Goal: Communication & Community: Share content

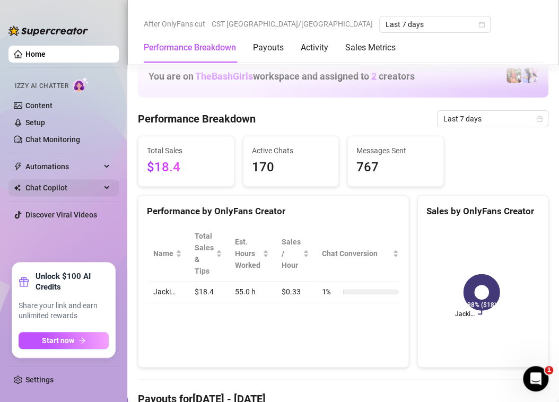
scroll to position [743, 0]
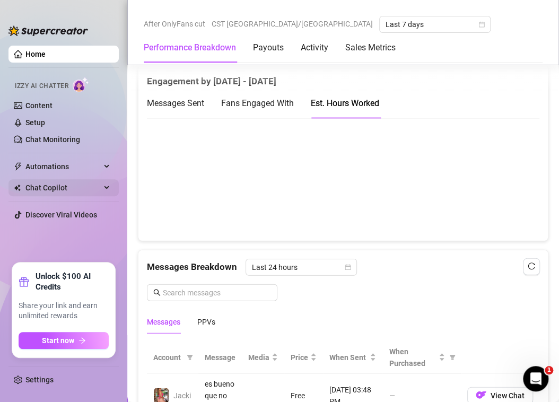
click at [58, 189] on span "Chat Copilot" at bounding box center [62, 187] width 75 height 17
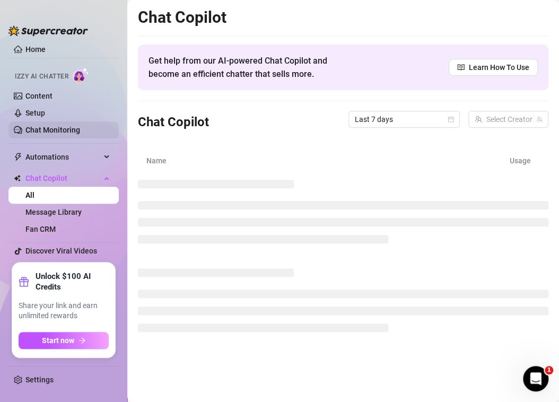
click at [64, 131] on link "Chat Monitoring" at bounding box center [52, 130] width 55 height 8
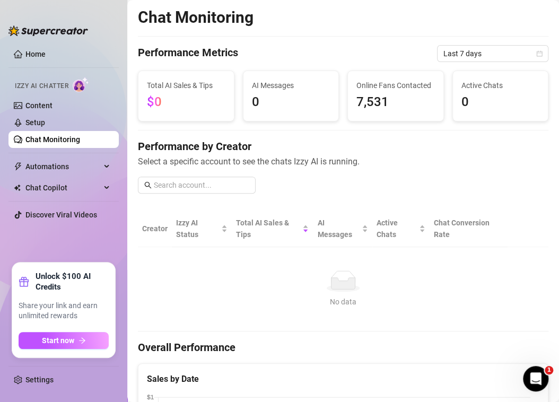
click at [46, 51] on link "Home" at bounding box center [35, 54] width 20 height 8
click at [36, 56] on link "Home" at bounding box center [35, 54] width 20 height 8
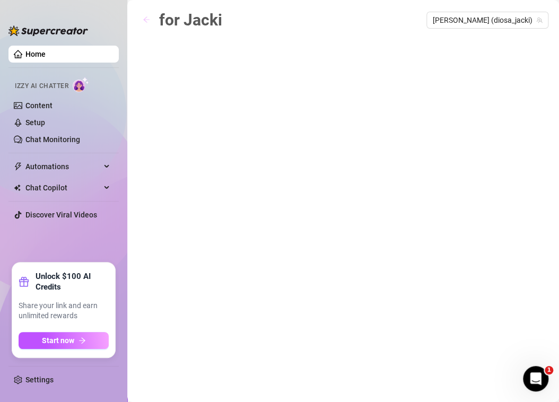
click at [145, 17] on icon "arrow-left" at bounding box center [146, 19] width 7 height 7
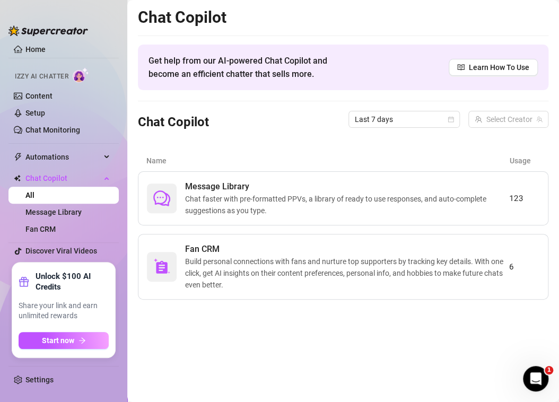
click at [246, 208] on span "Chat faster with pre-formatted PPVs, a library of ready to use responses, and a…" at bounding box center [347, 204] width 324 height 23
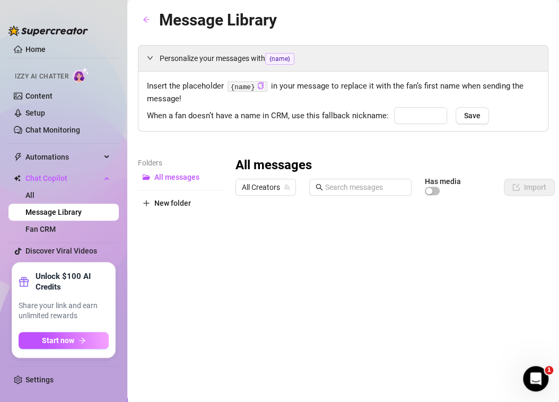
type input "bebé"
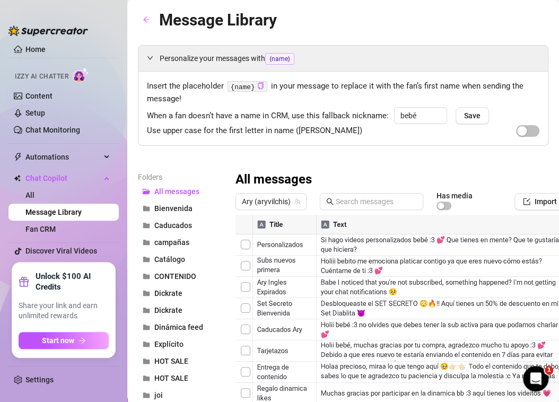
click at [240, 208] on div "Ary (aryvilchis)" at bounding box center [271, 201] width 71 height 17
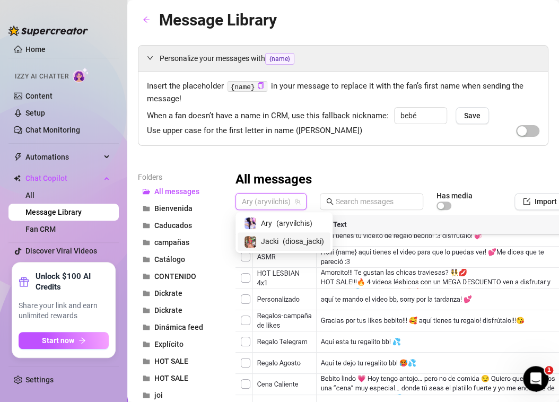
click at [276, 242] on span "Jacki" at bounding box center [270, 242] width 18 height 12
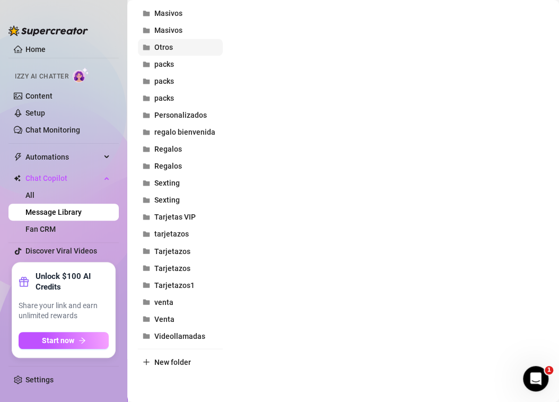
scroll to position [211, 0]
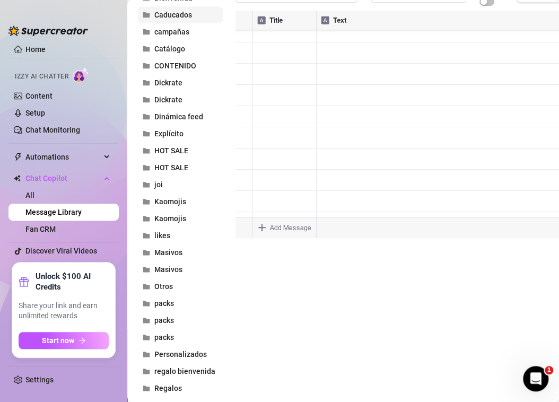
click at [177, 13] on span "Caducados" at bounding box center [173, 15] width 38 height 8
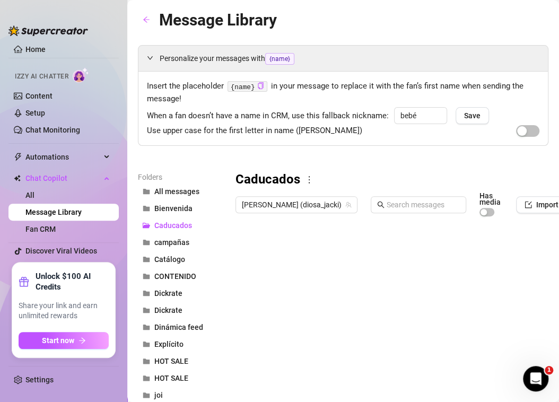
scroll to position [0, 87]
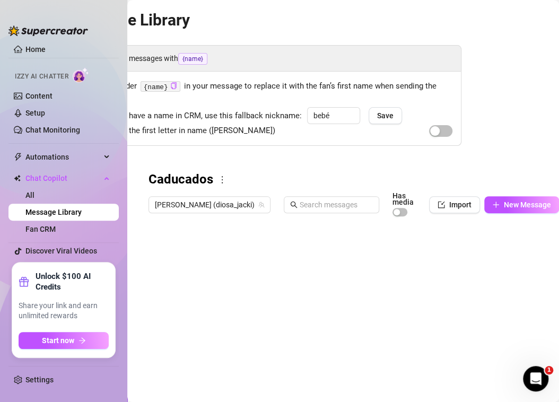
click at [498, 191] on div "Caducados Jacki (diosa_jacki) Has media Import New Message Title Text Media $ C…" at bounding box center [354, 314] width 411 height 286
click at [498, 196] on button "New Message" at bounding box center [521, 204] width 75 height 17
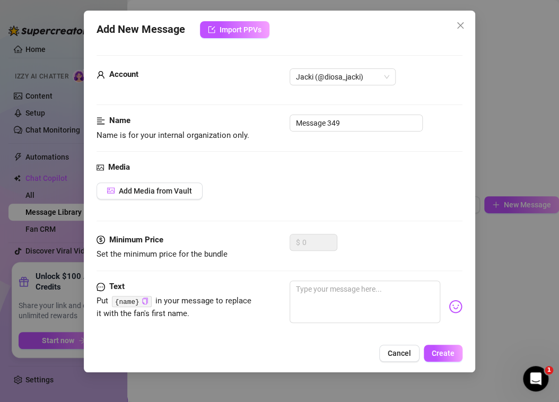
click at [123, 303] on code "{name}" at bounding box center [132, 301] width 40 height 11
click at [144, 301] on icon "copy" at bounding box center [145, 301] width 7 height 7
click at [343, 301] on textarea at bounding box center [365, 302] width 151 height 42
type textarea "p"
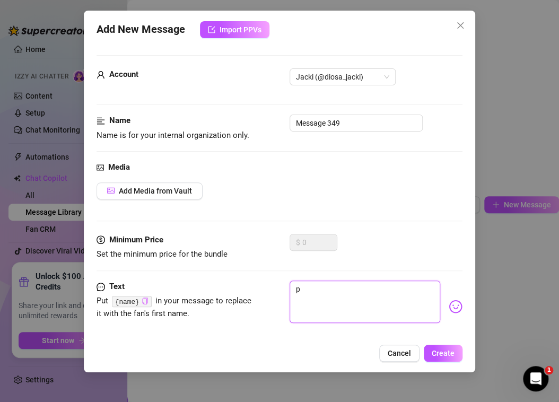
type textarea "pa"
type textarea "paa"
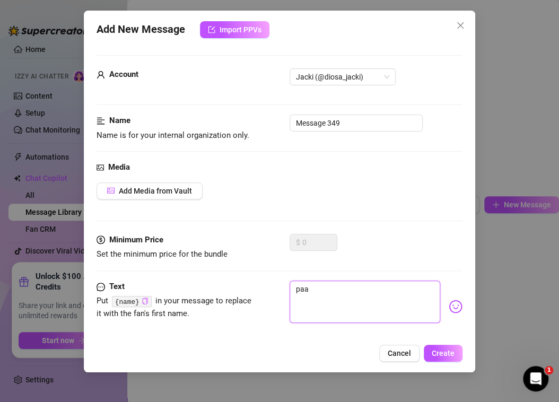
type textarea "paa"
type textarea "pa"
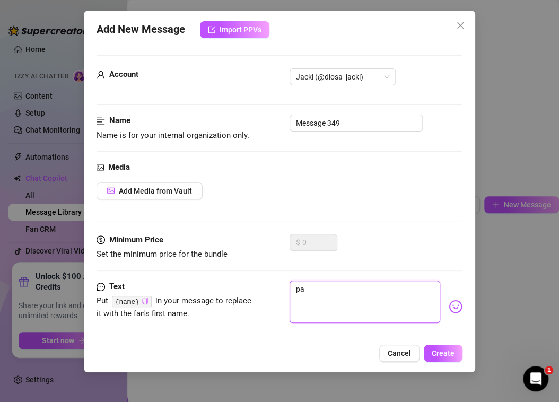
type textarea "par"
type textarea "para"
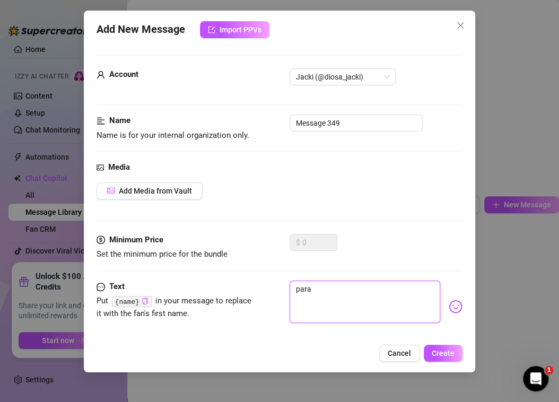
type textarea "para"
type textarea "para mi"
type textarea "para mir"
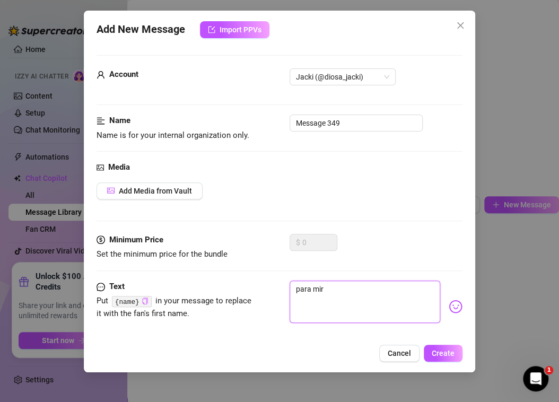
type textarea "para mira"
type textarea "para mirar"
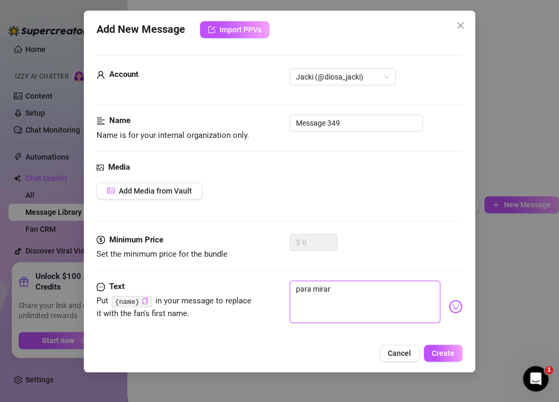
type textarea "para mirar"
type textarea "para mirar t"
type textarea "para mirar tu"
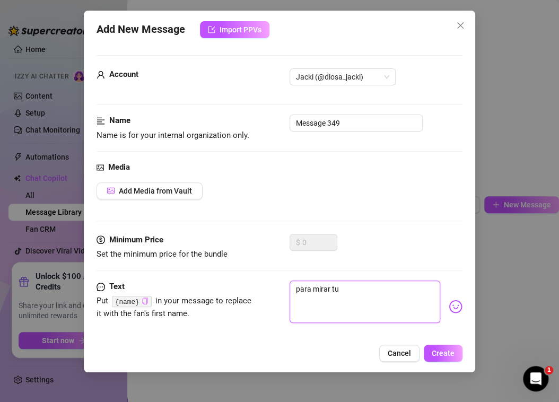
type textarea "para mirar tu"
type textarea "para mirar tu f"
type textarea "para mirar tu fo"
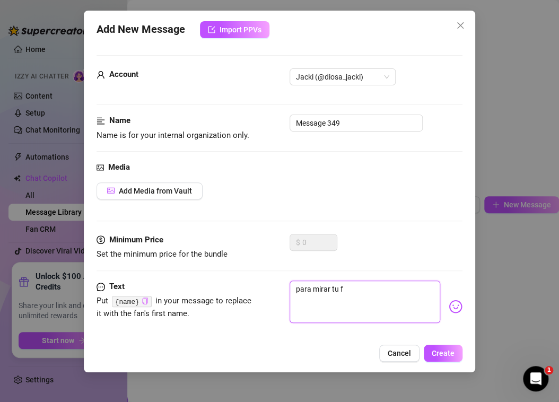
type textarea "para mirar tu fo"
type textarea "para mirar tu fot"
type textarea "para mirar tu foto"
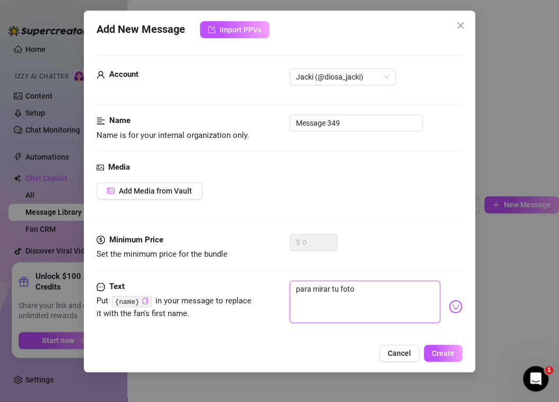
type textarea "para mirar tu foto"
type textarea "para mirar tu foto y"
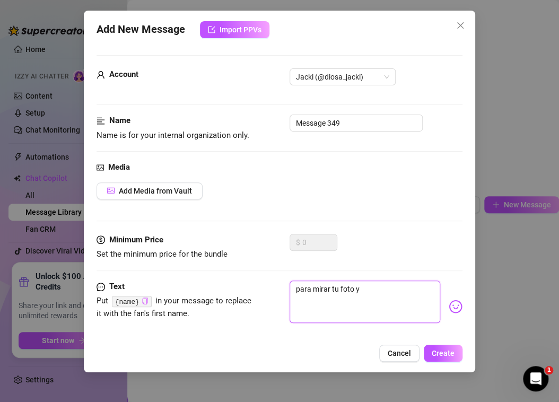
type textarea "para mirar tu foto y"
type textarea "para mirar tu foto y d"
type textarea "para mirar tu foto y di"
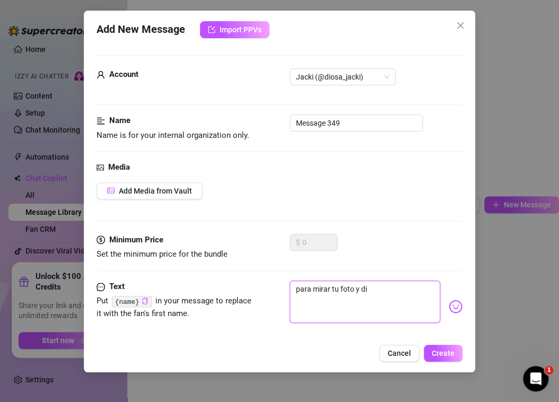
type textarea "para mirar tu foto y div"
type textarea "para mirar tu foto y dive"
type textarea "para mirar tu foto y diver"
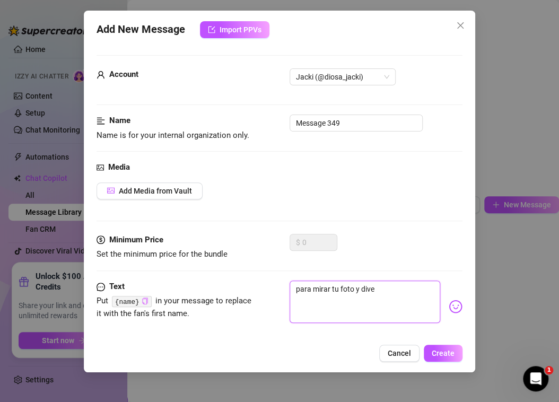
type textarea "para mirar tu foto y diver"
type textarea "para mirar tu foto y divert"
type textarea "para mirar tu foto y diverti"
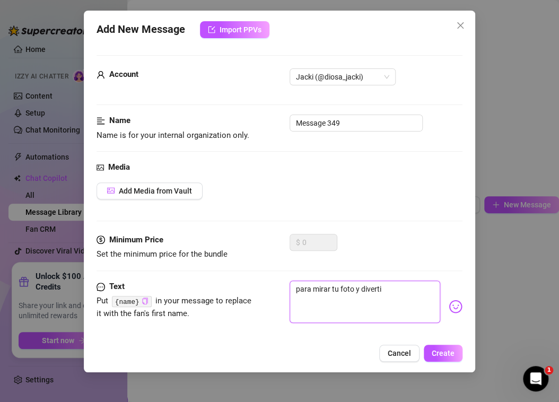
type textarea "para mirar tu foto y divertir"
type textarea "para mirar tu foto y divertirn"
type textarea "para mirar tu foto y divertirno"
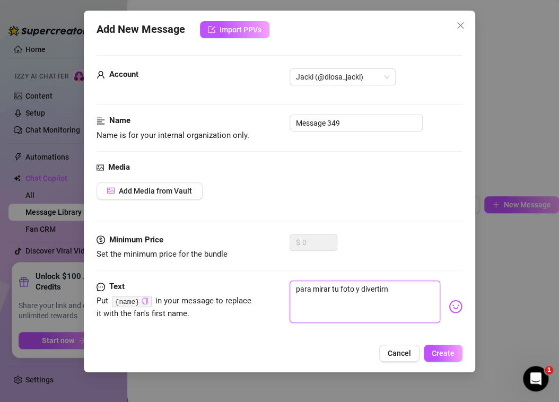
type textarea "para mirar tu foto y divertirno"
type textarea "para mirar tu foto y divertirnos"
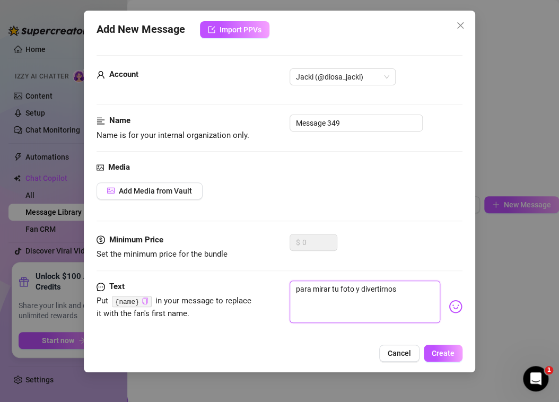
type textarea "para mirar tu foto y divertirnos t"
type textarea "para mirar tu foto y divertirnos ti"
type textarea "para mirar tu foto y divertirnos tie"
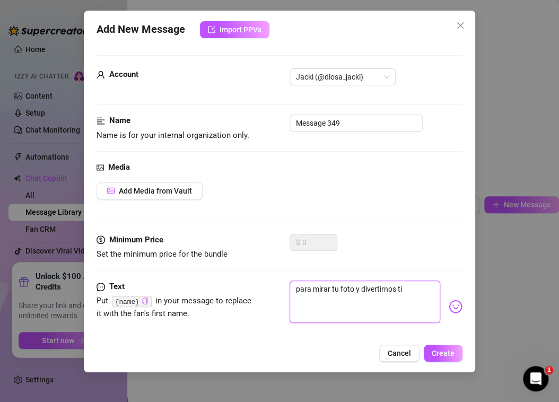
type textarea "para mirar tu foto y divertirnos tie"
type textarea "para mirar tu foto y divertirnos tien"
type textarea "para mirar tu foto y divertirnos tiene"
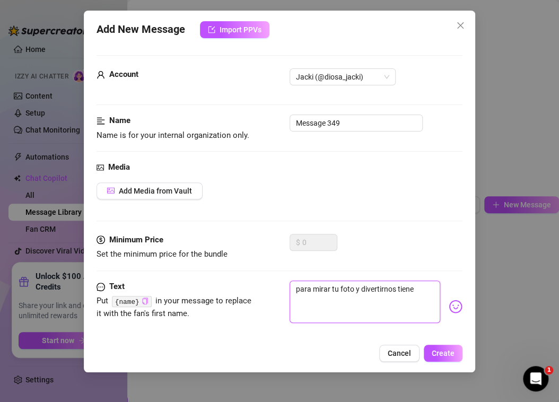
type textarea "para mirar tu foto y divertirnos tienes"
type textarea "para mirar tu foto y divertirnos tienes q"
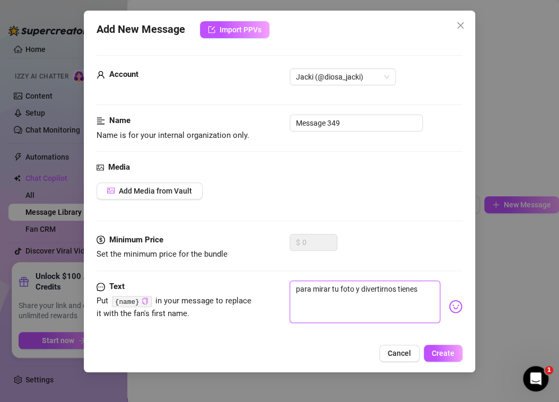
type textarea "para mirar tu foto y divertirnos tienes q"
type textarea "para mirar tu foto y divertirnos tienes qy"
type textarea "para mirar tu foto y divertirnos tienes q"
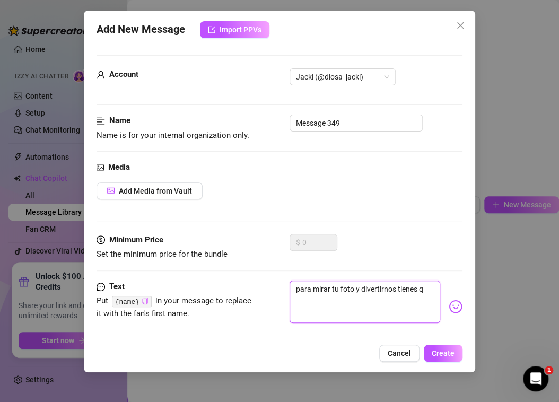
type textarea "para mirar tu foto y divertirnos tienes qu"
type textarea "para mirar tu foto y divertirnos tienes que"
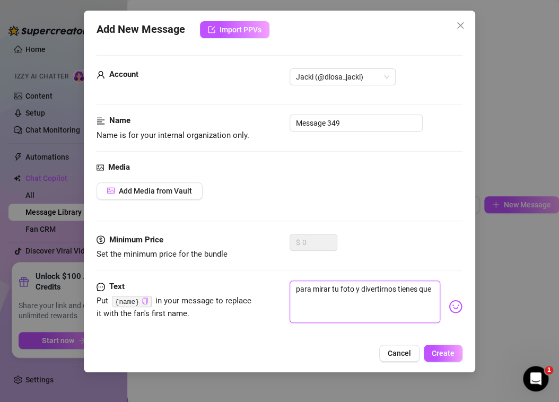
type textarea "para mirar tu foto y divertirnos tienes que"
type textarea "para mirar tu foto y divertirnos tienes que t"
type textarea "para mirar tu foto y divertirnos tienes que te"
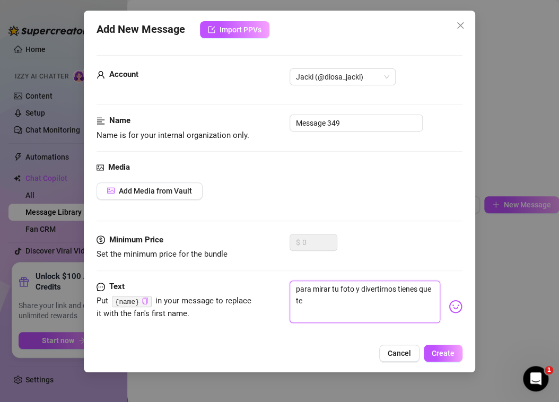
type textarea "para mirar tu foto y divertirnos tienes que ten"
type textarea "para mirar tu foto y divertirnos tienes que tene"
type textarea "para mirar tu foto y divertirnos tienes que tener"
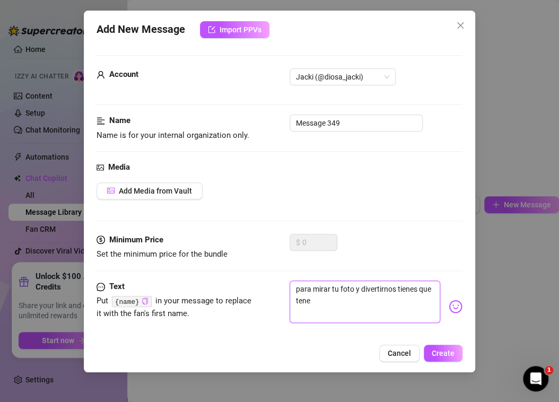
type textarea "para mirar tu foto y divertirnos tienes que tener"
type textarea "para mirar tu foto y divertirnos tienes que tener a"
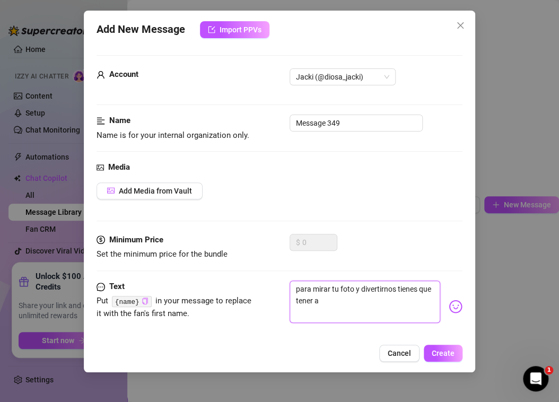
type textarea "para mirar tu foto y divertirnos tienes que tener ac"
type textarea "para mirar tu foto y divertirnos tienes que tener act"
type textarea "para mirar tu foto y divertirnos tienes que tener acti"
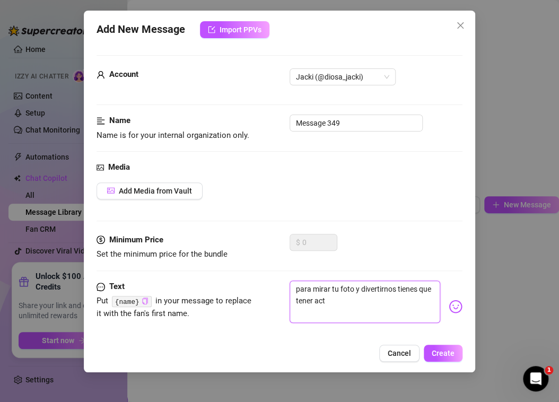
type textarea "para mirar tu foto y divertirnos tienes que tener acti"
type textarea "para mirar tu foto y divertirnos tienes que tener activ"
type textarea "para mirar tu foto y divertirnos tienes que tener activa"
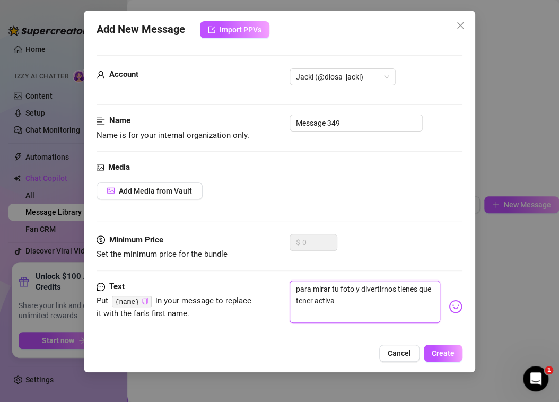
type textarea "para mirar tu foto y divertirnos tienes que tener activa"
type textarea "para mirar tu foto y divertirnos tienes que tener activa t"
type textarea "para mirar tu foto y divertirnos tienes que tener activa tu"
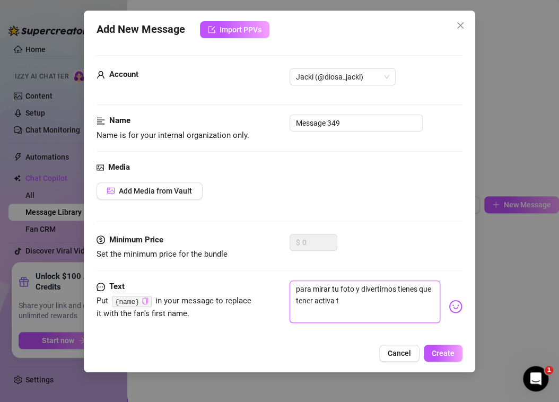
type textarea "para mirar tu foto y divertirnos tienes que tener activa tu"
type textarea "para mirar tu foto y divertirnos tienes que tener activa tu s"
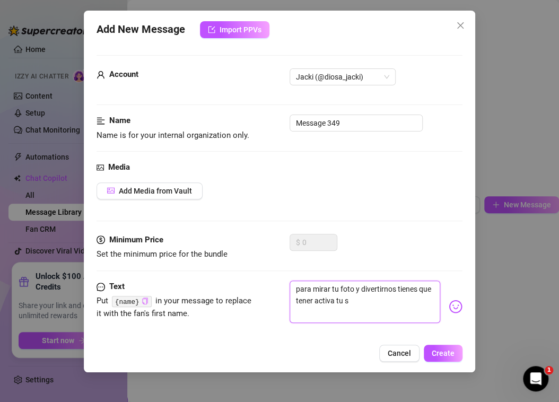
type textarea "para mirar tu foto y divertirnos tienes que tener activa tu su"
type textarea "para mirar tu foto y divertirnos tienes que tener activa tu sus"
type textarea "para mirar tu foto y divertirnos tienes que tener activa tu susc"
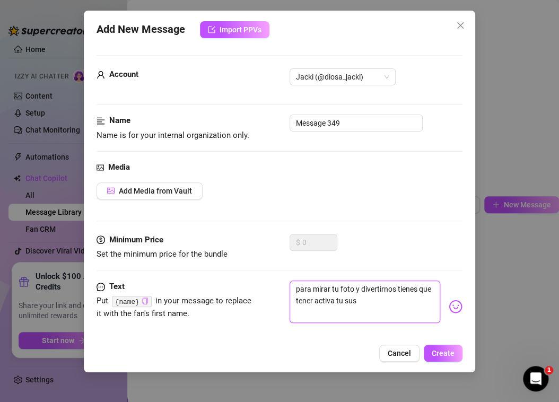
type textarea "para mirar tu foto y divertirnos tienes que tener activa tu susc"
type textarea "para mirar tu foto y divertirnos tienes que tener activa tu suscr"
type textarea "para mirar tu foto y divertirnos tienes que tener activa tu suscri"
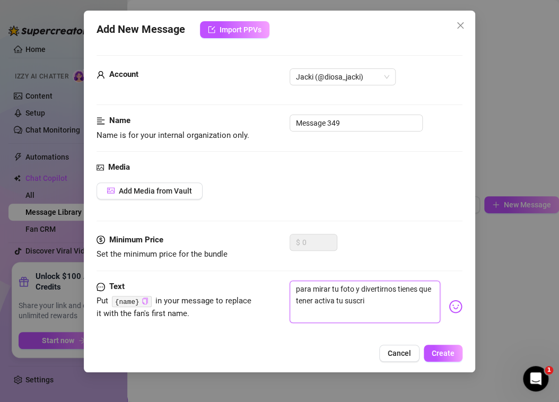
type textarea "para mirar tu foto y divertirnos tienes que tener activa tu suscrip"
type textarea "para mirar tu foto y divertirnos tienes que tener activa tu suscripc"
type textarea "para mirar tu foto y divertirnos tienes que tener activa tu suscripci"
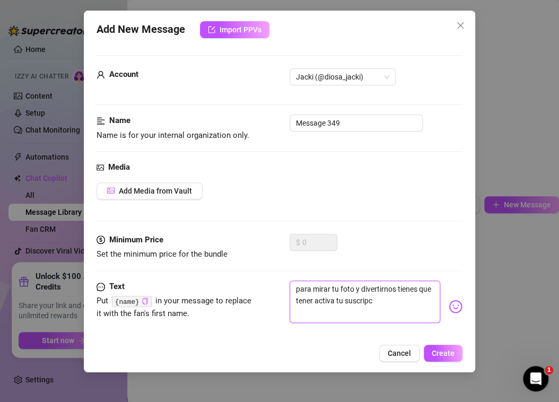
type textarea "para mirar tu foto y divertirnos tienes que tener activa tu suscripci"
type textarea "para mirar tu foto y divertirnos tienes que tener activa tu suscripcio"
type textarea "para mirar tu foto y divertirnos tienes que tener activa tu suscripcion"
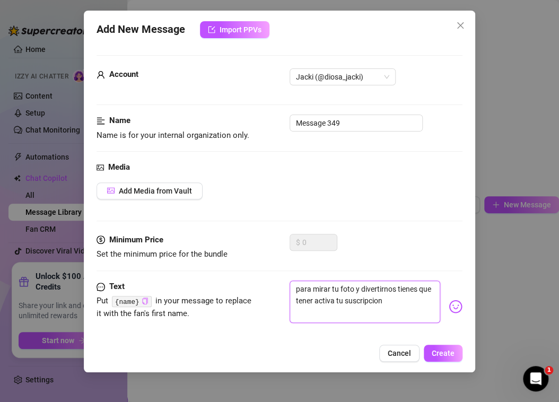
type textarea "para mirar tu foto y divertirnos tienes que tener activa tu suscripcion"
type textarea "para mirar tu foto y divertirnos tienes que tener activa tu suscripcion b"
type textarea "para mirar tu foto y divertirnos tienes que tener activa tu suscripcion bb"
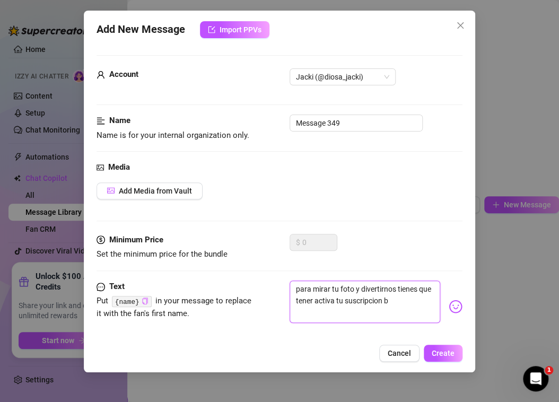
type textarea "para mirar tu foto y divertirnos tienes que tener activa tu suscripcion bb"
type textarea "para mirar tu foto y divertirnos tienes que tener activa tu suscripcion bb o"
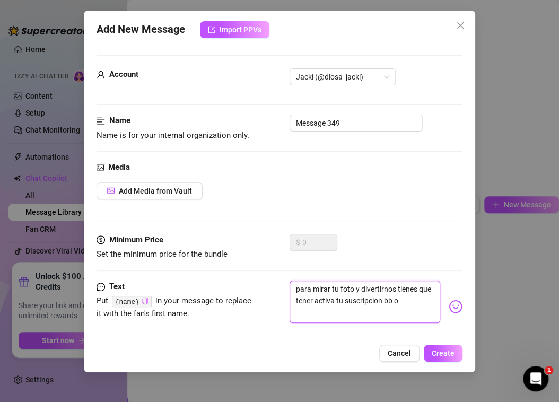
type textarea "para mirar tu foto y divertirnos tienes que tener activa tu suscripcion bb o"
type textarea "para mirar tu foto y divertirnos tienes que tener activa tu suscripcion bb o d"
type textarea "para mirar tu foto y divertirnos tienes que tener activa tu suscripcion bb o de"
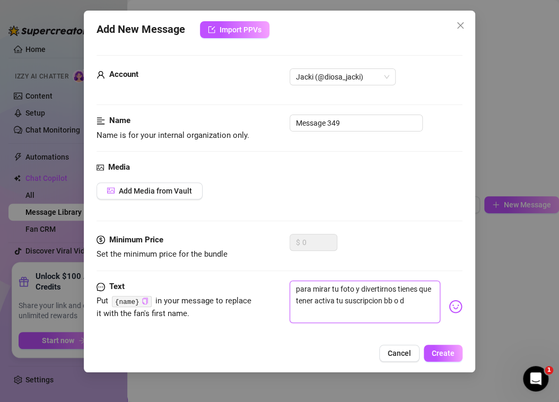
type textarea "para mirar tu foto y divertirnos tienes que tener activa tu suscripcion bb o de"
type textarea "para mirar tu foto y divertirnos tienes que tener activa tu suscripcion bb o dej"
type textarea "para mirar tu foto y divertirnos tienes que tener activa tu suscripcion bb o de…"
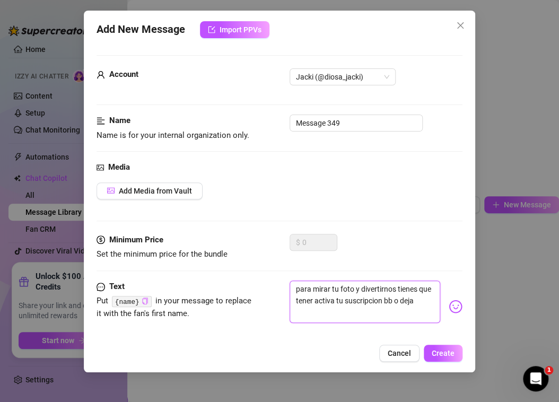
type textarea "para mirar tu foto y divertirnos tienes que tener activa tu suscripcion bb o de…"
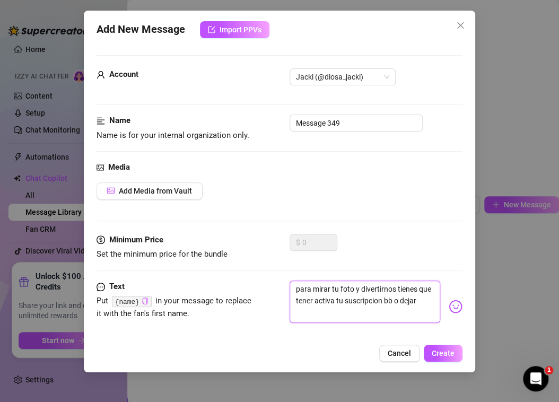
type textarea "para mirar tu foto y divertirnos tienes que tener activa tu suscripcion bb o de…"
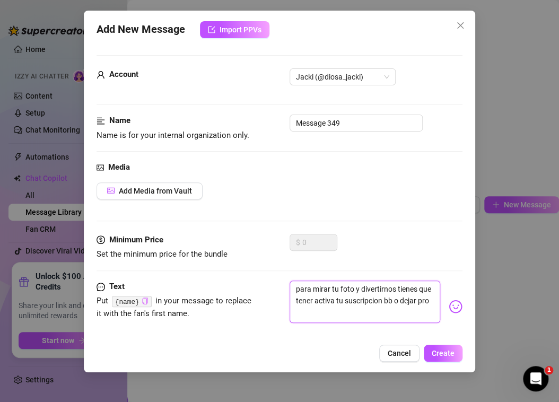
type textarea "para mirar tu foto y divertirnos tienes que tener activa tu suscripcion bb o de…"
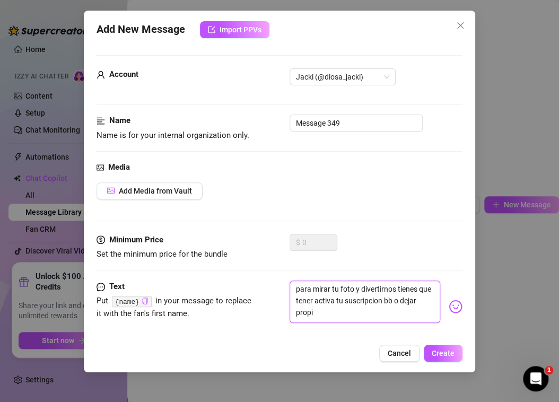
type textarea "para mirar tu foto y divertirnos tienes que tener activa tu suscripcion bb o de…"
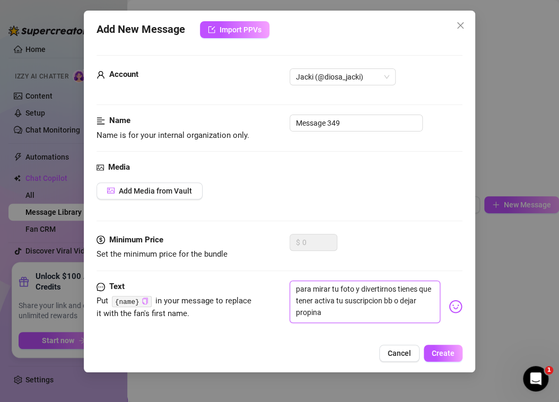
type textarea "para mirar tu foto y divertirnos tienes que tener activa tu suscripción bb o de…"
click at [449, 306] on img at bounding box center [456, 307] width 14 height 14
click at [392, 308] on textarea "para mirar tu foto y divertirnos tienes que tener activa tu suscripción bb o de…" at bounding box center [365, 302] width 151 height 42
click at [449, 305] on img at bounding box center [456, 307] width 14 height 14
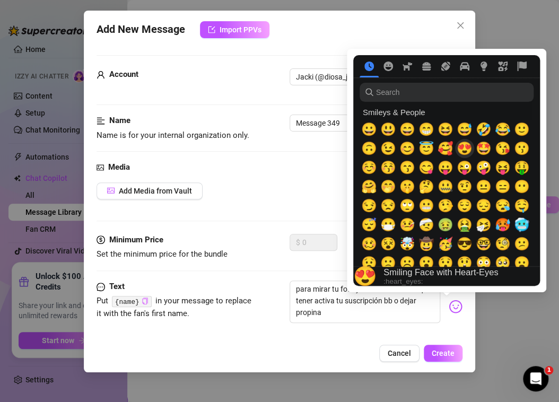
scroll to position [0, 0]
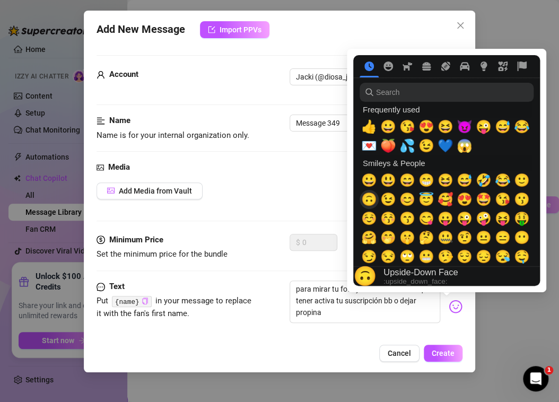
click at [369, 199] on span "🙃" at bounding box center [369, 199] width 16 height 15
type textarea "para mirar tu foto y divertirnos tienes que tener activa tu suscripción bb o de…"
click at [384, 199] on span "😉" at bounding box center [388, 199] width 16 height 15
type textarea "para mirar tu foto y divertirnos tienes que tener activa tu suscripción bb o de…"
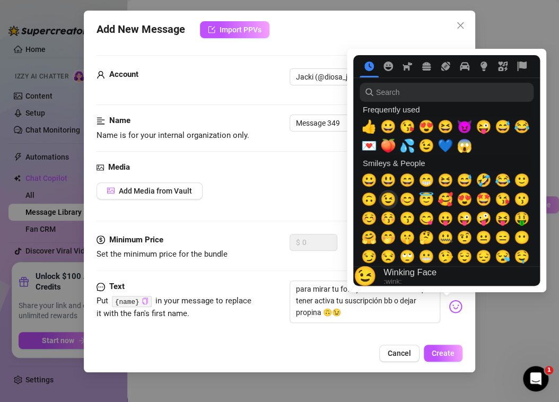
type textarea "para mirar tu foto y divertirnos tienes que tener activa tu suscripción bb o de…"
click at [384, 199] on span "😉" at bounding box center [388, 199] width 16 height 15
type textarea "para mirar tu foto y divertirnos tienes que tener activa tu suscripción bb o de…"
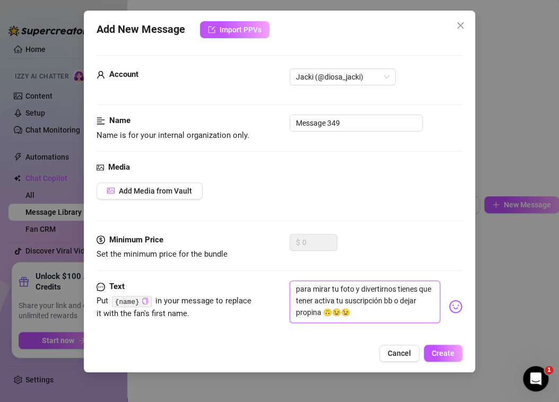
click at [384, 318] on textarea "para mirar tu foto y divertirnos tienes que tener activa tu suscripción bb o de…" at bounding box center [365, 302] width 151 height 42
click at [143, 301] on icon "copy" at bounding box center [145, 301] width 7 height 7
click at [456, 354] on button "Create" at bounding box center [443, 353] width 39 height 17
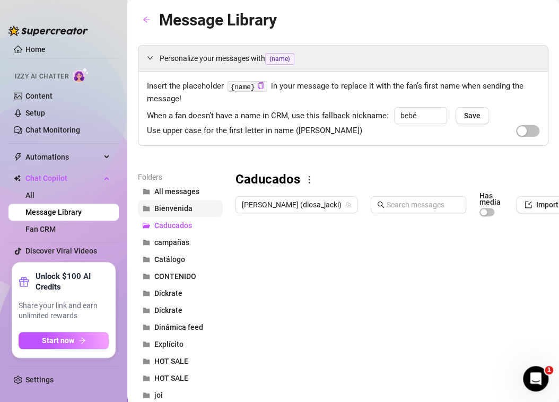
click at [186, 204] on span "Bienvenida" at bounding box center [173, 208] width 38 height 8
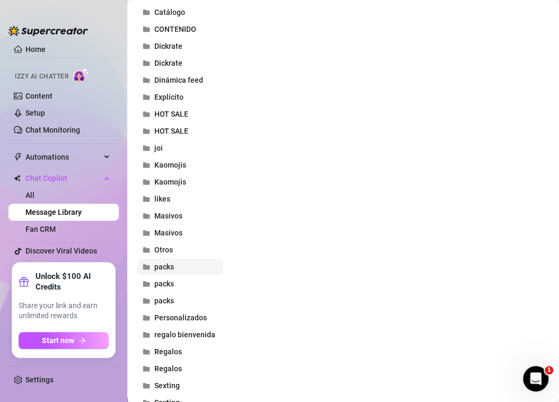
click at [171, 267] on span "packs" at bounding box center [164, 267] width 20 height 8
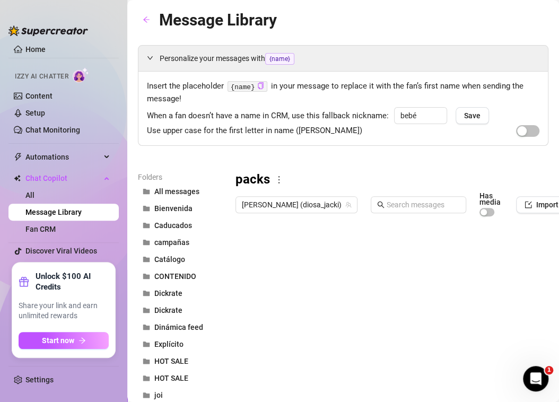
scroll to position [0, 87]
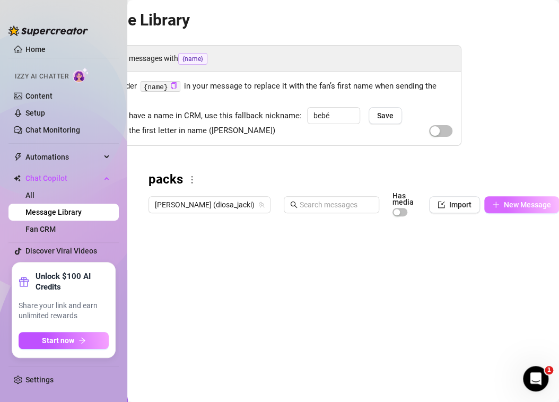
click at [522, 201] on span "New Message" at bounding box center [527, 205] width 47 height 8
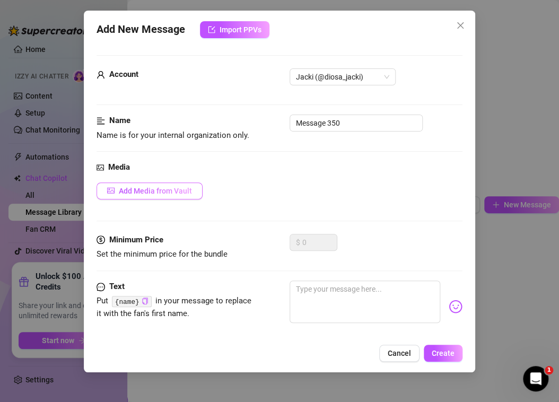
click at [171, 194] on span "Add Media from Vault" at bounding box center [155, 191] width 73 height 8
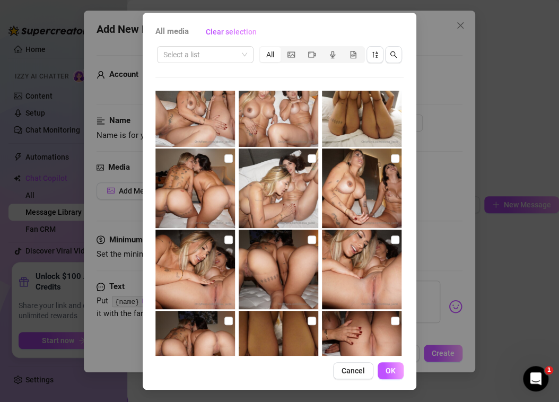
scroll to position [382, 0]
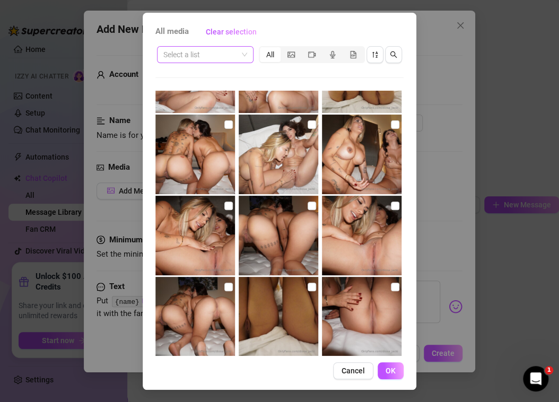
click at [207, 55] on input "search" at bounding box center [200, 55] width 74 height 16
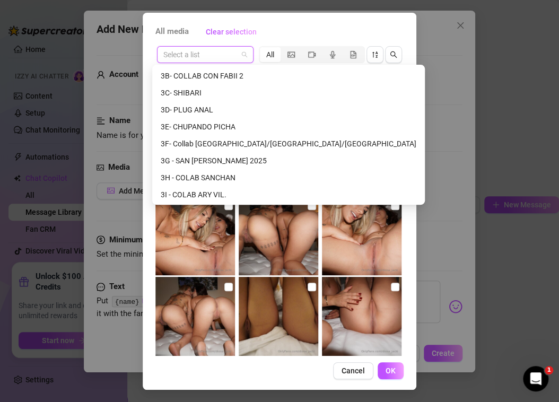
scroll to position [883, 0]
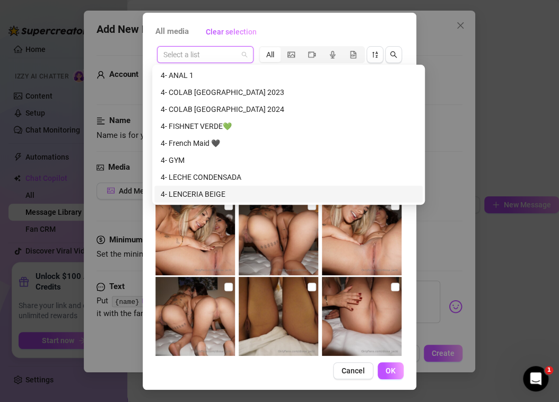
click at [210, 190] on div "4- LENCERIA BEIGE" at bounding box center [289, 194] width 256 height 12
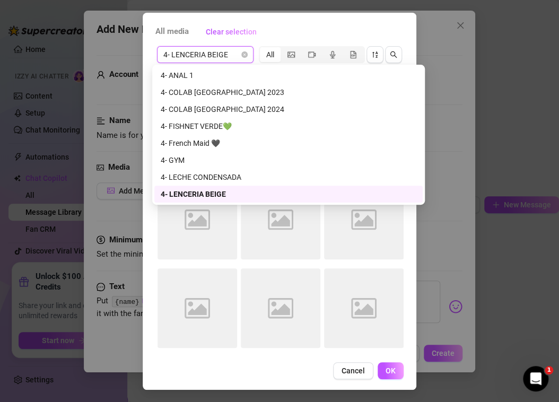
scroll to position [0, 0]
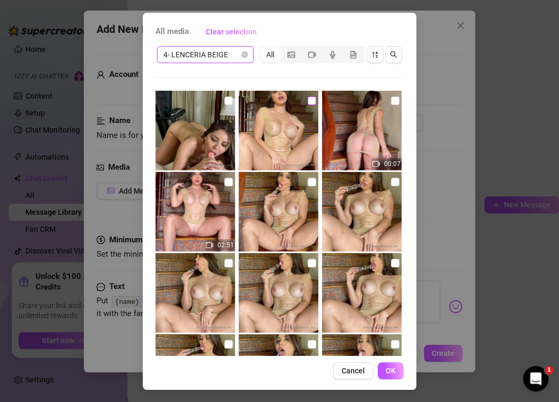
click at [308, 98] on input "checkbox" at bounding box center [312, 101] width 8 height 8
click at [391, 100] on input "checkbox" at bounding box center [395, 101] width 8 height 8
click at [224, 180] on input "checkbox" at bounding box center [228, 182] width 8 height 8
click at [308, 185] on input "checkbox" at bounding box center [312, 182] width 8 height 8
click at [391, 183] on input "checkbox" at bounding box center [395, 182] width 8 height 8
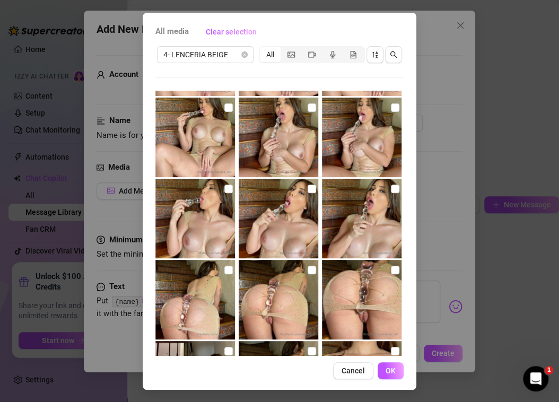
scroll to position [247, 0]
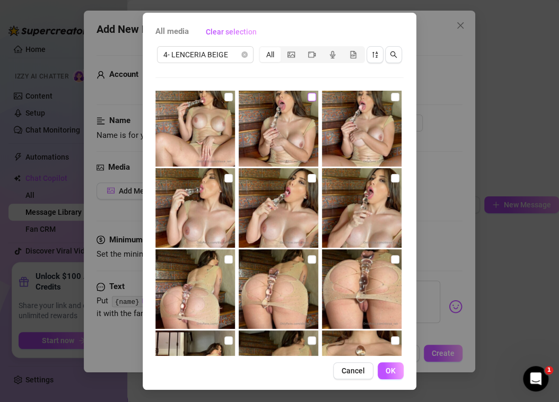
click at [308, 100] on label at bounding box center [312, 97] width 8 height 12
click at [308, 100] on input "checkbox" at bounding box center [312, 97] width 8 height 8
click at [308, 181] on input "checkbox" at bounding box center [312, 178] width 8 height 8
click at [224, 177] on input "checkbox" at bounding box center [228, 178] width 8 height 8
click at [226, 257] on input "checkbox" at bounding box center [228, 259] width 8 height 8
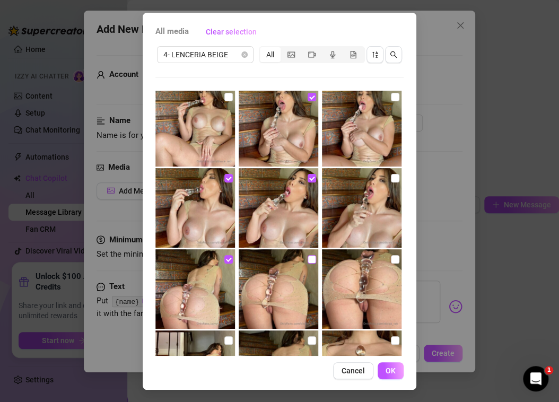
click at [308, 260] on input "checkbox" at bounding box center [312, 259] width 8 height 8
click at [391, 260] on input "checkbox" at bounding box center [395, 259] width 8 height 8
click at [391, 176] on input "checkbox" at bounding box center [395, 178] width 8 height 8
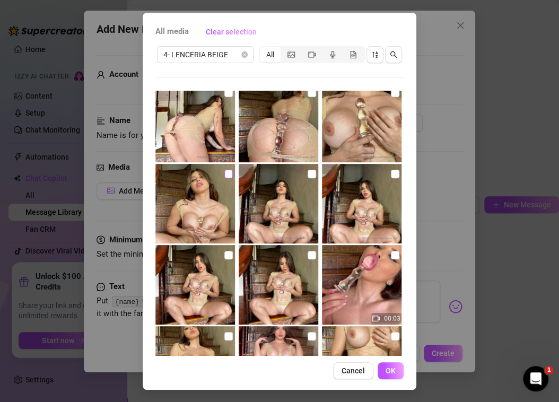
click at [224, 175] on input "checkbox" at bounding box center [228, 174] width 8 height 8
click at [308, 173] on input "checkbox" at bounding box center [312, 174] width 8 height 8
click at [391, 175] on input "checkbox" at bounding box center [395, 174] width 8 height 8
click at [391, 253] on input "checkbox" at bounding box center [395, 255] width 8 height 8
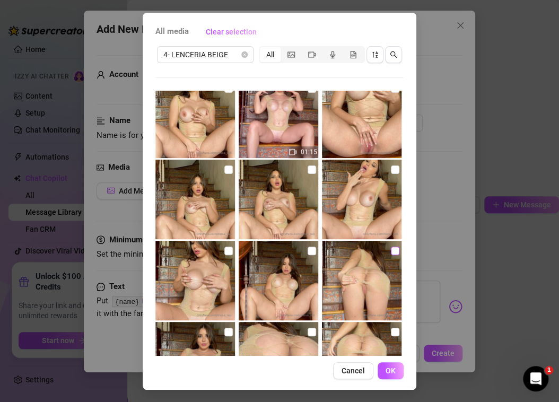
click at [391, 250] on input "checkbox" at bounding box center [395, 251] width 8 height 8
click at [391, 171] on input "checkbox" at bounding box center [395, 170] width 8 height 8
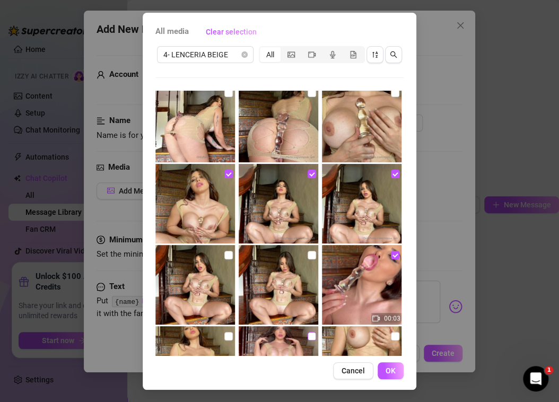
click at [308, 336] on input "checkbox" at bounding box center [312, 336] width 8 height 8
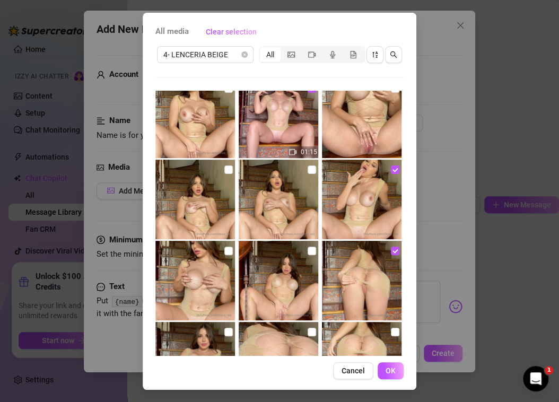
scroll to position [990, 0]
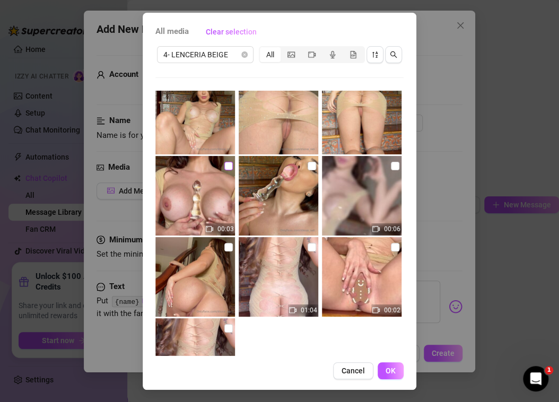
click at [224, 167] on input "checkbox" at bounding box center [228, 166] width 8 height 8
click at [308, 168] on input "checkbox" at bounding box center [312, 166] width 8 height 8
click at [308, 248] on input "checkbox" at bounding box center [312, 247] width 8 height 8
click at [224, 246] on input "checkbox" at bounding box center [228, 247] width 8 height 8
click at [224, 328] on input "checkbox" at bounding box center [228, 328] width 8 height 8
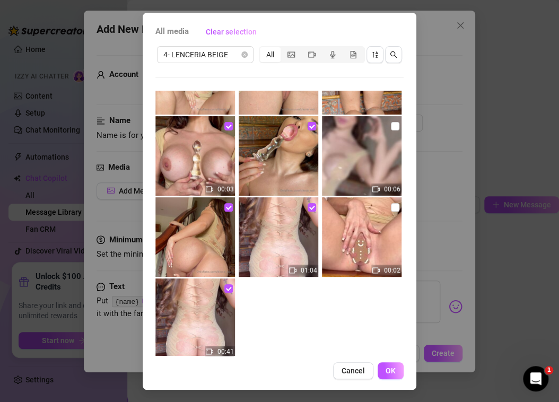
scroll to position [1049, 0]
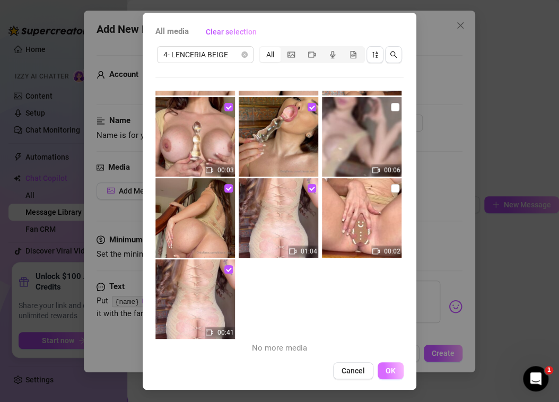
click at [390, 372] on span "OK" at bounding box center [391, 371] width 10 height 8
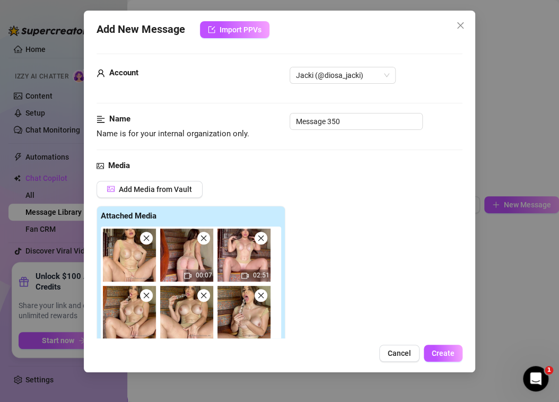
scroll to position [249, 0]
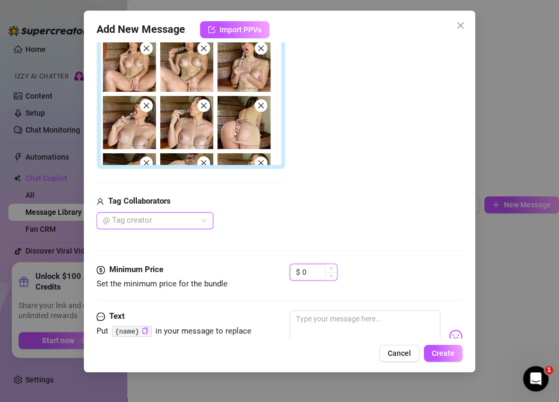
click at [311, 271] on input "0" at bounding box center [319, 272] width 34 height 16
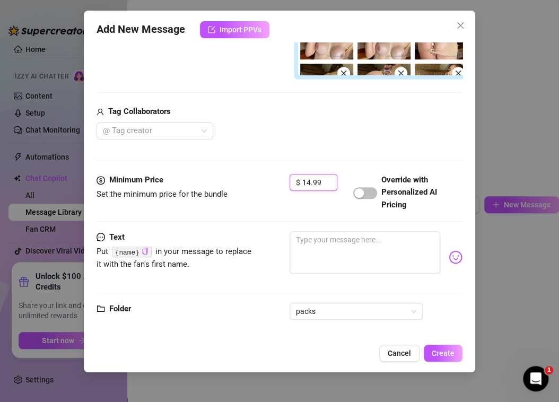
scroll to position [356, 0]
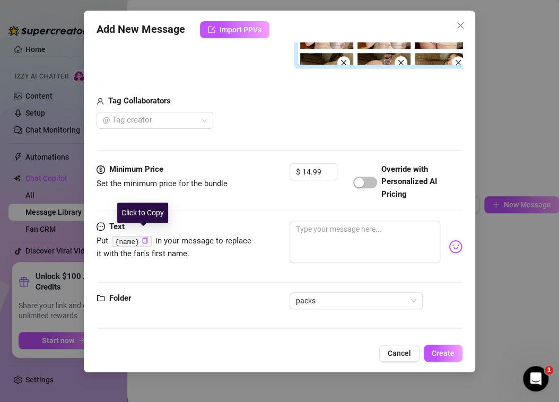
click at [144, 237] on icon "copy" at bounding box center [145, 240] width 7 height 7
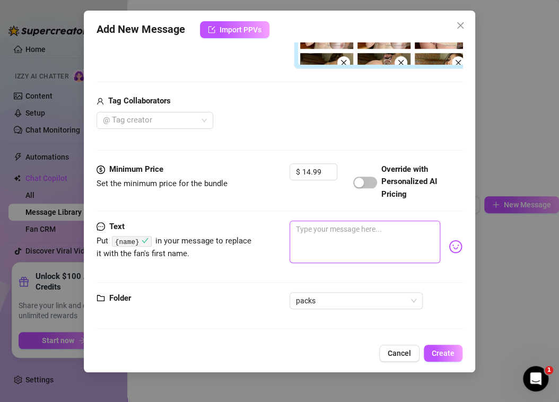
click at [332, 229] on textarea at bounding box center [365, 242] width 151 height 42
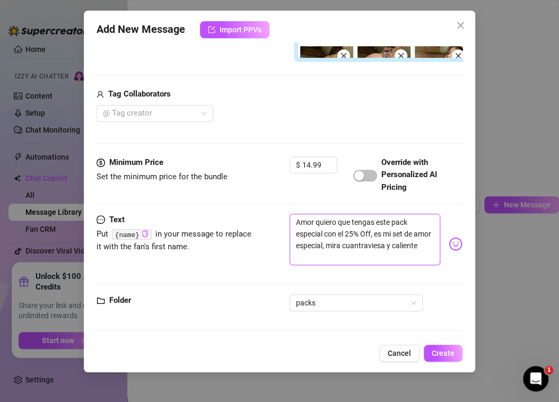
scroll to position [0, 0]
click at [379, 243] on textarea "Amor quiero que tengas este pack especial con el 25% Off, es mi set de amor esp…" at bounding box center [365, 240] width 151 height 52
click at [425, 255] on textarea "Amor quiero que tengas este pack especial con el 25% Off, es mi set de amor esp…" at bounding box center [365, 240] width 151 height 52
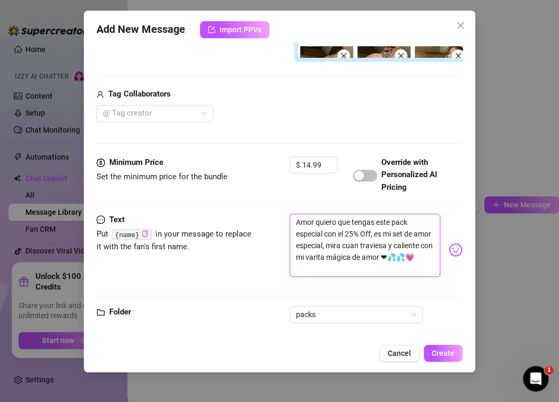
click at [303, 266] on textarea "Amor quiero que tengas este pack especial con el 25% Off, es mi set de amor esp…" at bounding box center [365, 246] width 151 height 64
click at [295, 262] on textarea "Amor quiero que tengas este pack especial con el 25% Off, es mi set de amor esp…" at bounding box center [365, 246] width 151 height 64
click at [367, 273] on textarea "Amor quiero que tengas este pack especial con el 25% Off, es mi set de amor esp…" at bounding box center [365, 246] width 151 height 64
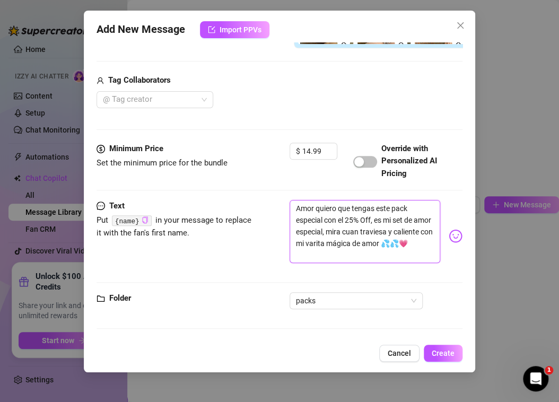
scroll to position [129, 0]
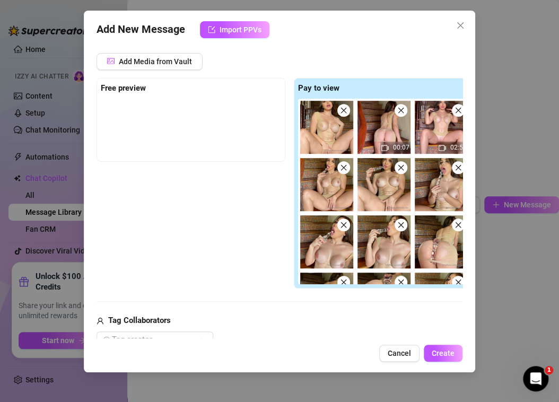
click at [405, 312] on div "Add Media from Vault Free preview Pay to view 00:07 02:51 00:03 01:15 00:03 01:…" at bounding box center [290, 201] width 386 height 296
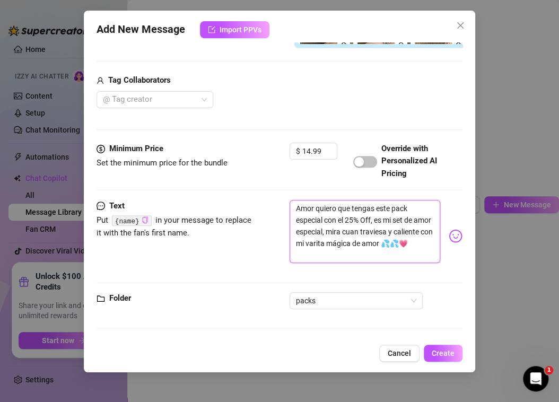
click at [385, 246] on textarea "Amor quiero que tengas este pack especial con el 25% Off, es mi set de amor esp…" at bounding box center [365, 232] width 151 height 64
click at [374, 209] on textarea "Amor quiero que tengas este pack especial con el 25% Off, es mi set de amor esp…" at bounding box center [365, 232] width 151 height 64
click at [371, 205] on textarea "Amor quiero que tengas este pack especial con el 25% Off, es mi set de amor esp…" at bounding box center [365, 232] width 151 height 64
click at [374, 209] on textarea "Amor quiero que tengas este pack especial con el 25% Off, es mi set de amor esp…" at bounding box center [365, 232] width 151 height 64
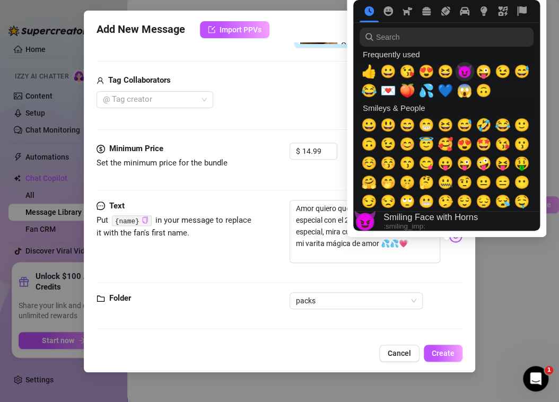
click at [462, 72] on span "😈" at bounding box center [465, 71] width 16 height 15
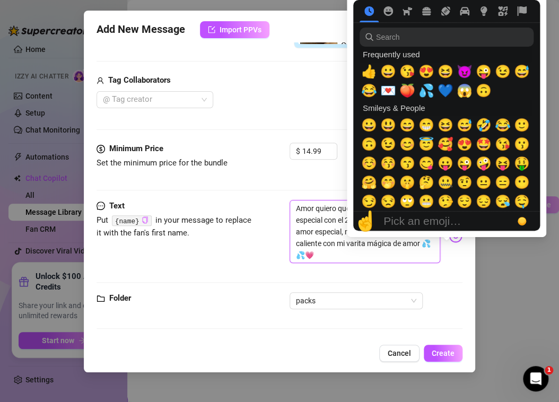
click at [401, 246] on textarea "Amor quiero que tengas este pack especial con el 25% Off😈 es mi set de amor esp…" at bounding box center [365, 232] width 151 height 64
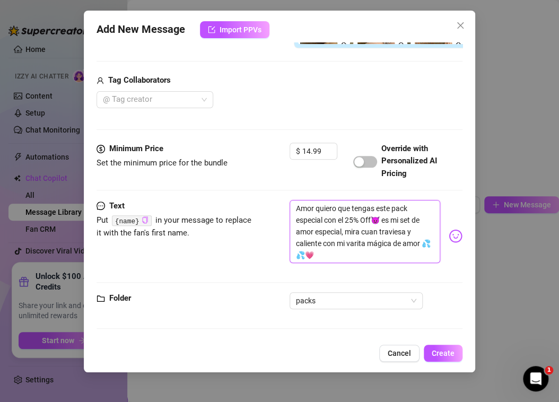
click at [374, 210] on textarea "Amor quiero que tengas este pack especial con el 25% Off😈 es mi set de amor esp…" at bounding box center [365, 232] width 151 height 64
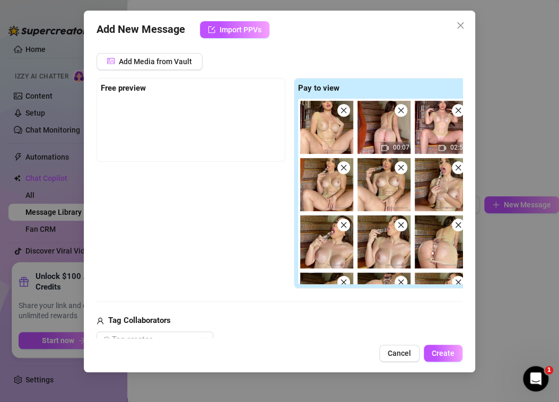
scroll to position [247, 0]
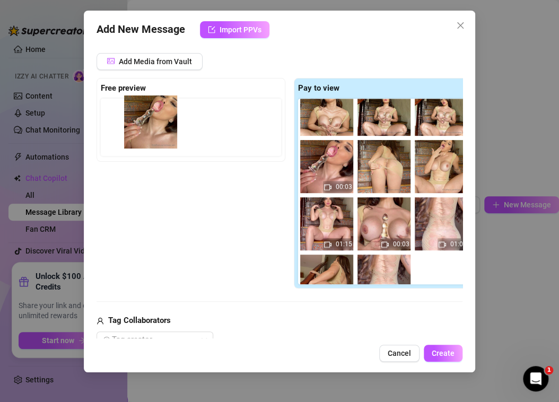
drag, startPoint x: 433, startPoint y: 224, endPoint x: 140, endPoint y: 125, distance: 310.0
click at [140, 125] on div "Free preview Pay to view 00:07 02:51 00:03 01:15 00:03 01:04 00:41" at bounding box center [290, 183] width 386 height 211
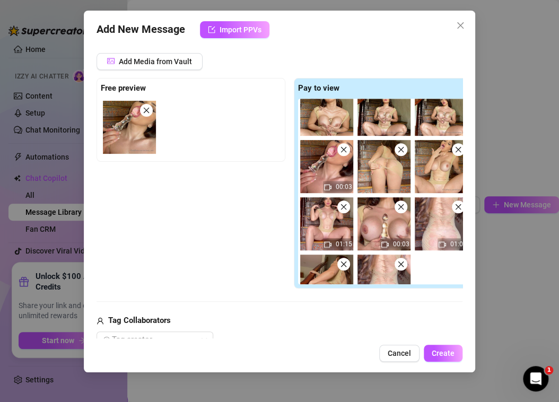
click at [134, 129] on img at bounding box center [129, 127] width 53 height 53
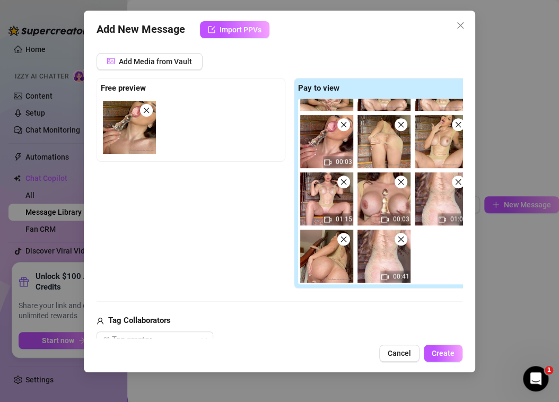
scroll to position [377, 0]
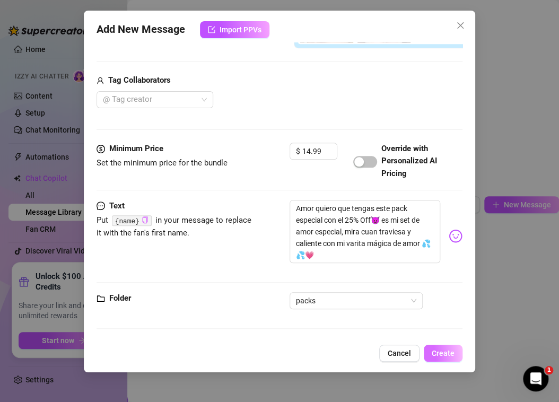
click at [451, 354] on span "Create" at bounding box center [443, 353] width 23 height 8
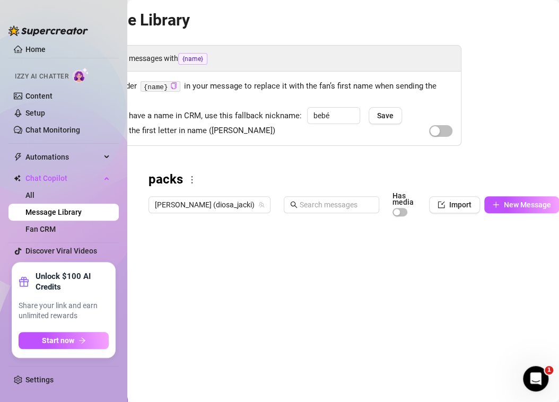
click at [414, 245] on div at bounding box center [350, 339] width 402 height 237
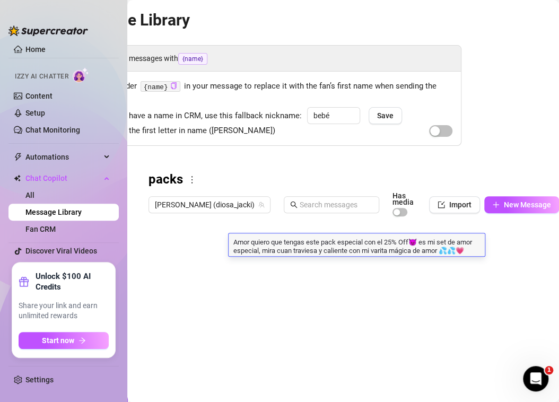
click at [259, 249] on textarea "Amor quiero que tengas este pack especial con el 25% Off😈 es mi set de amor esp…" at bounding box center [357, 246] width 256 height 18
click at [257, 250] on textarea "Amor quiero que tengas este pack especial con el 25% Off😈 es mi set de amor esp…" at bounding box center [357, 246] width 256 height 18
click at [260, 250] on textarea "Amor quiero que tengas este pack especial con el 25% Off😈 es mi set de amor esp…" at bounding box center [357, 246] width 256 height 18
click at [258, 250] on textarea "Amor quiero que tengas este pack especial con el 25% Off😈 es mi set de amor esp…" at bounding box center [357, 246] width 256 height 18
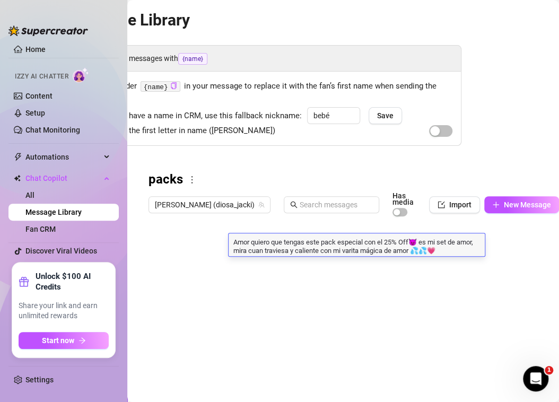
click at [299, 249] on textarea "Amor quiero que tengas este pack especial con el 25% Off😈 es mi set de amor, mi…" at bounding box center [357, 246] width 256 height 18
click at [415, 251] on textarea "Amor quiero que tengas este pack especial con el 25% Off😈 es mi set de amor, mi…" at bounding box center [357, 246] width 256 height 18
click at [435, 254] on textarea "Amor quiero que tengas este pack especial con el 25% Off😈 es mi set de amor, mi…" at bounding box center [357, 246] width 256 height 18
click at [427, 300] on div at bounding box center [350, 339] width 402 height 237
